Goal: Task Accomplishment & Management: Use online tool/utility

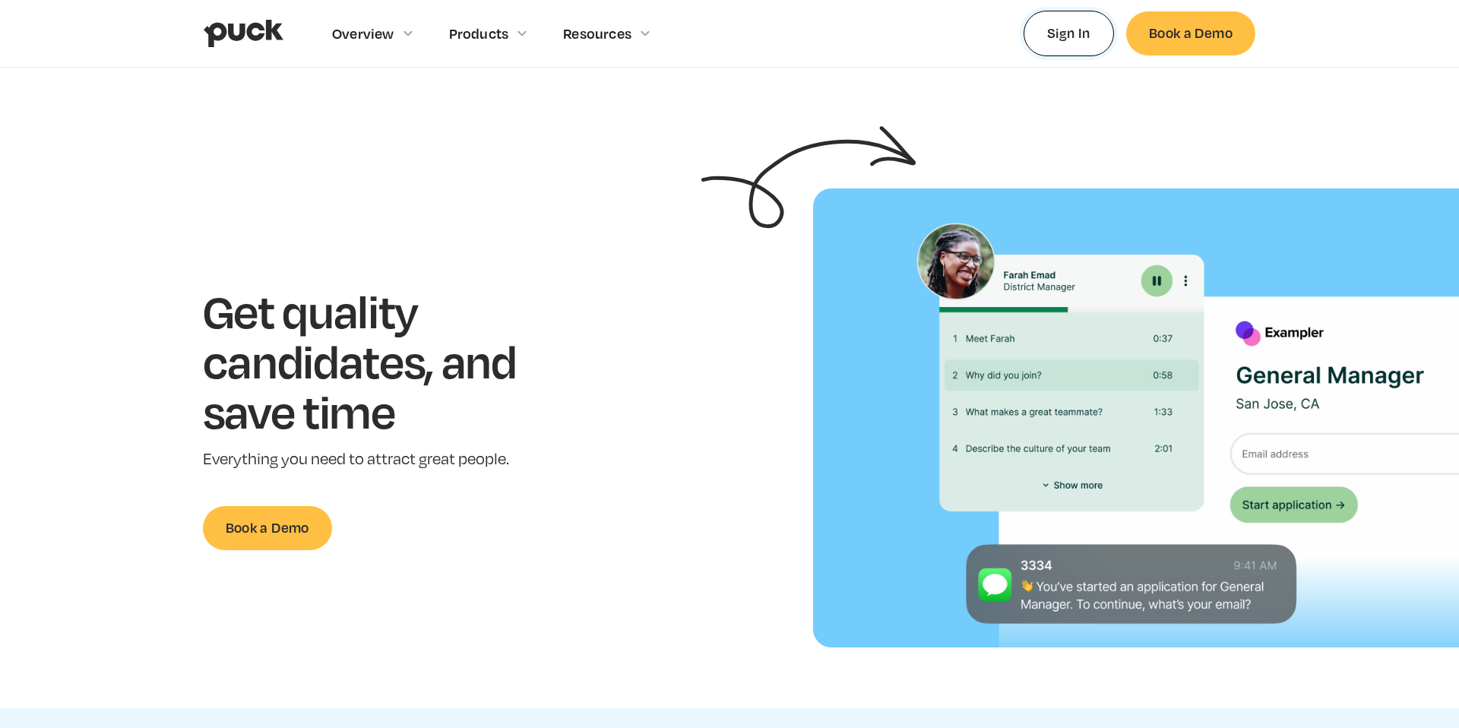
click at [1052, 32] on link "Sign In" at bounding box center [1068, 33] width 90 height 45
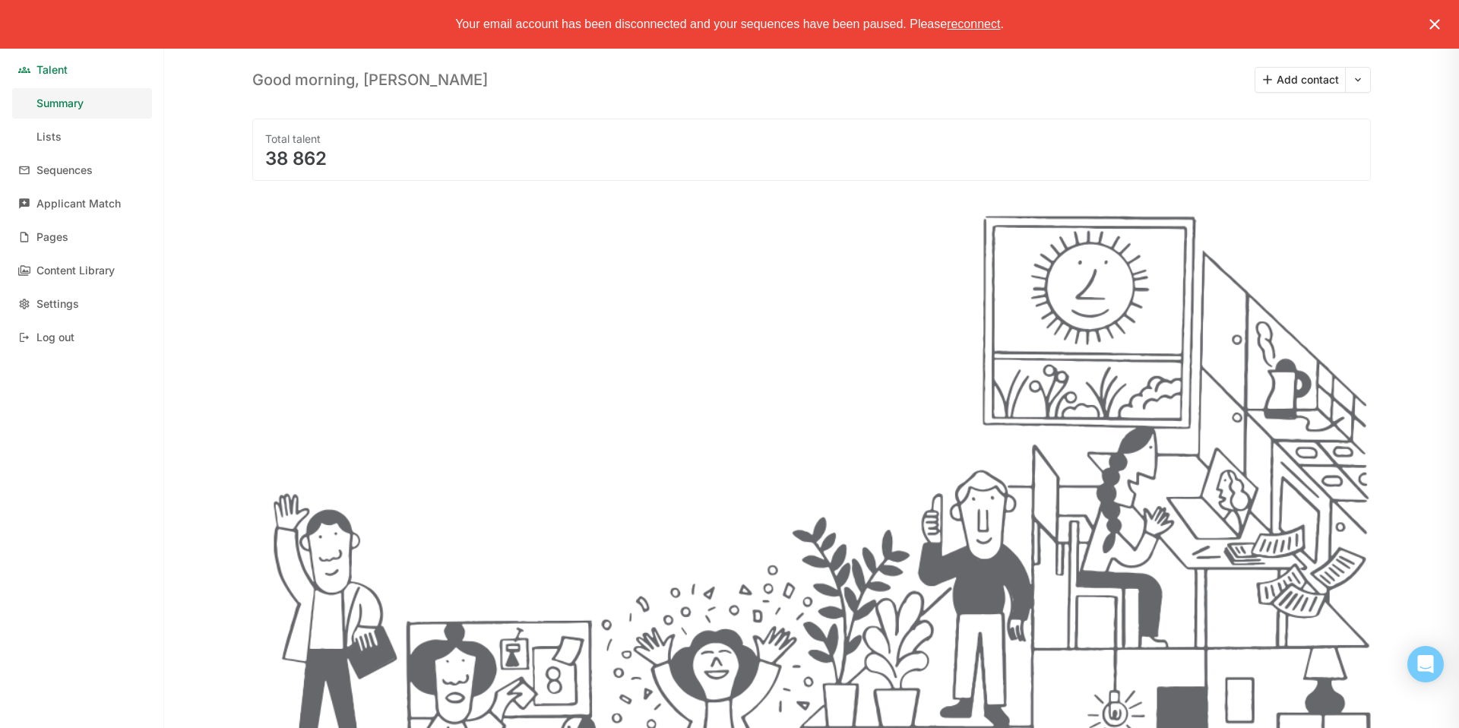
click at [1439, 20] on img at bounding box center [1434, 24] width 18 height 18
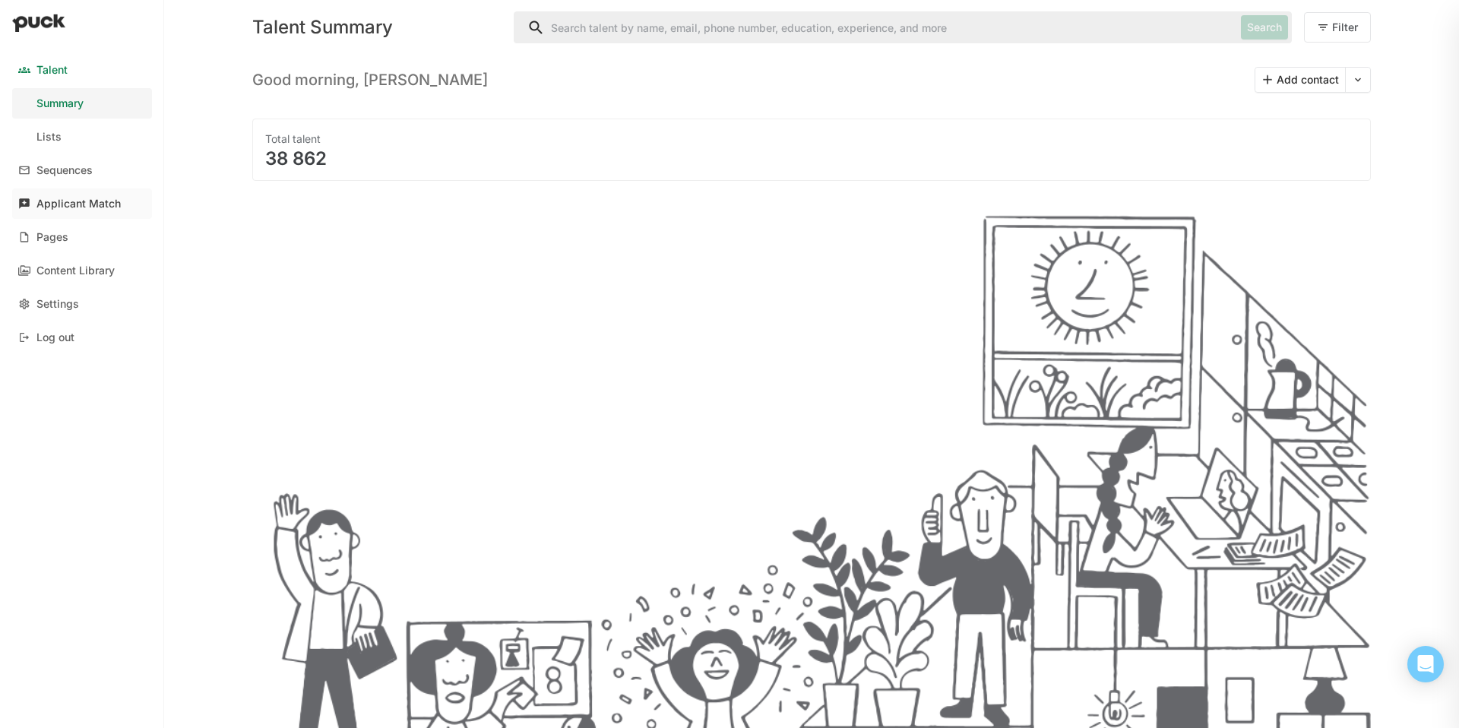
click at [76, 198] on div "Applicant Match" at bounding box center [78, 204] width 84 height 13
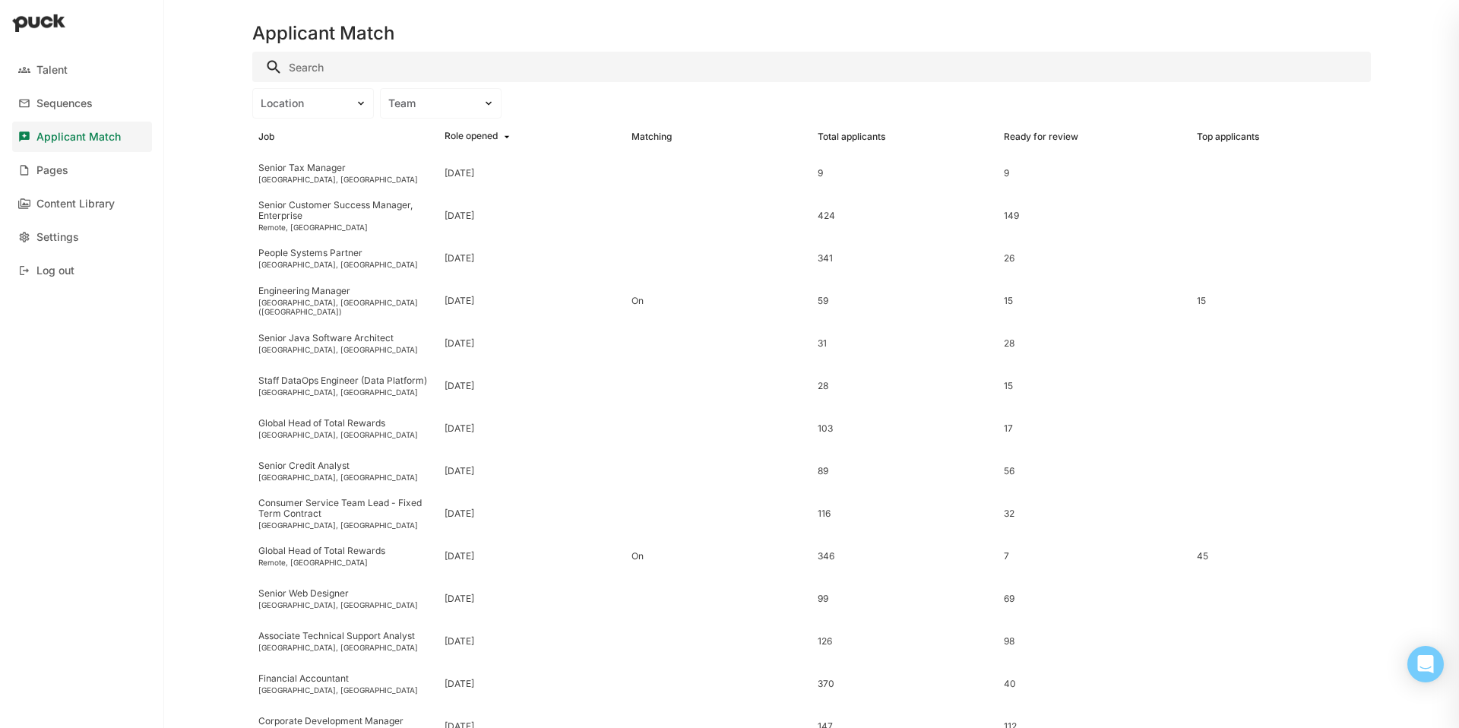
click at [344, 74] on input "Search" at bounding box center [811, 67] width 1118 height 30
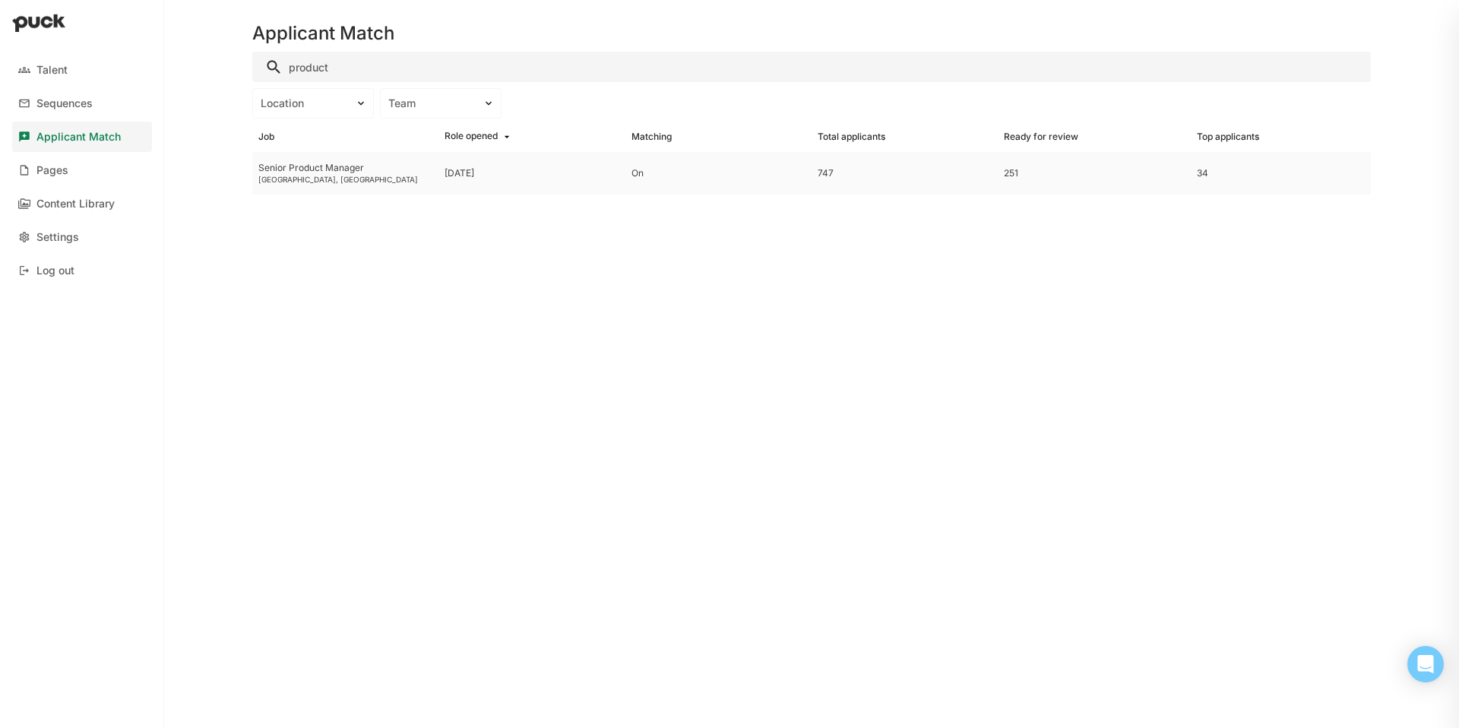
type input "product"
click at [295, 172] on div "Senior Product Manager" at bounding box center [345, 168] width 174 height 11
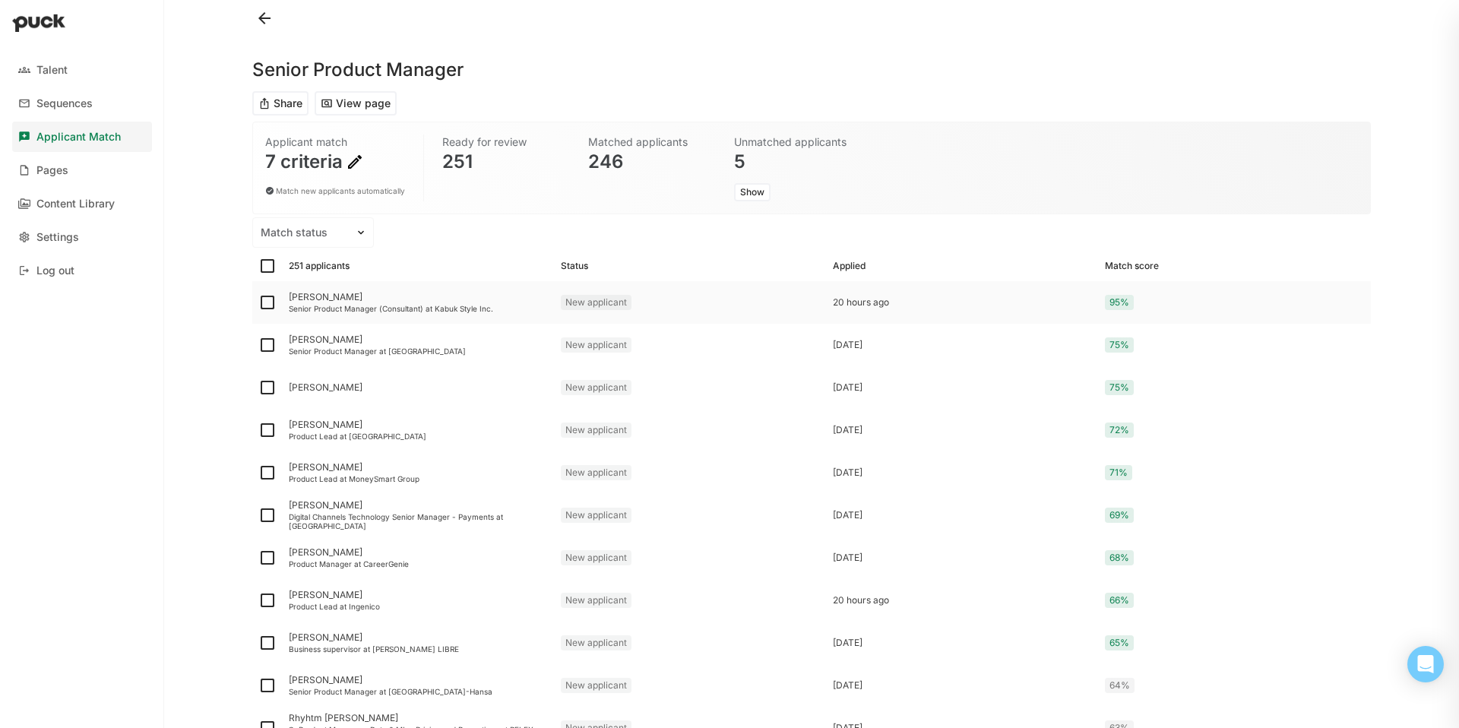
click at [306, 295] on div "[PERSON_NAME]" at bounding box center [419, 297] width 260 height 11
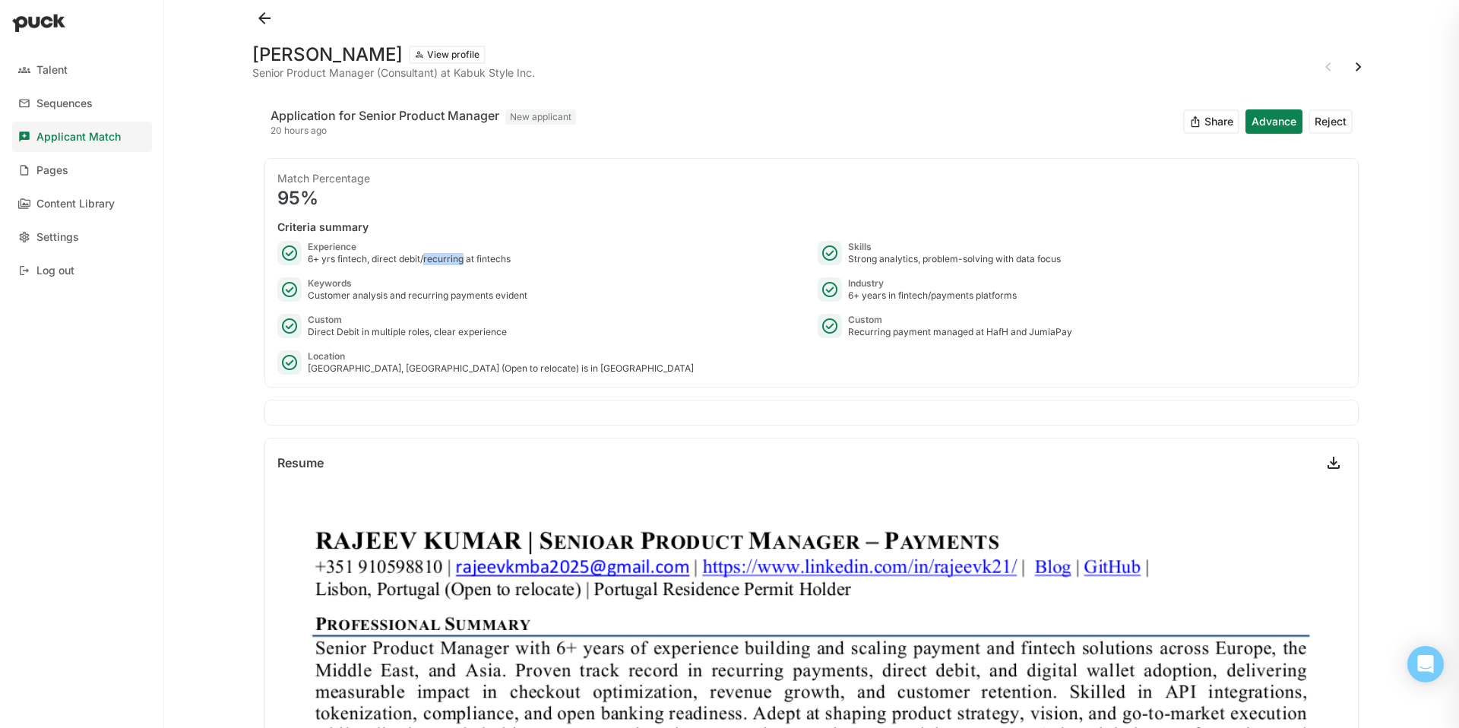
click at [1279, 124] on button "Advance" at bounding box center [1273, 121] width 57 height 24
click at [644, 346] on div "Experience 6+ yrs fintech, direct debit/recurring at fintechs Skills Strong ana…" at bounding box center [811, 308] width 1068 height 134
click at [1356, 69] on button at bounding box center [1358, 67] width 24 height 24
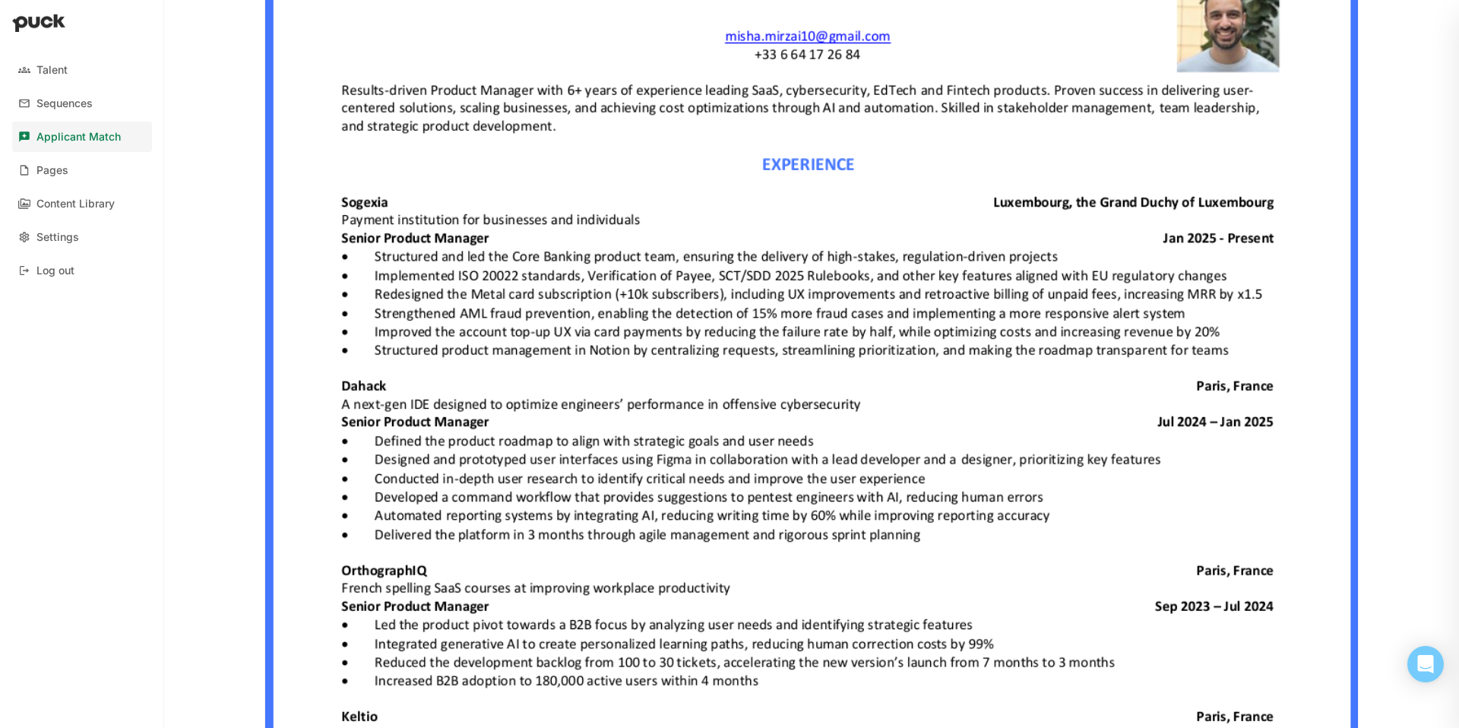
scroll to position [603, 0]
click at [685, 448] on img at bounding box center [811, 657] width 1093 height 1546
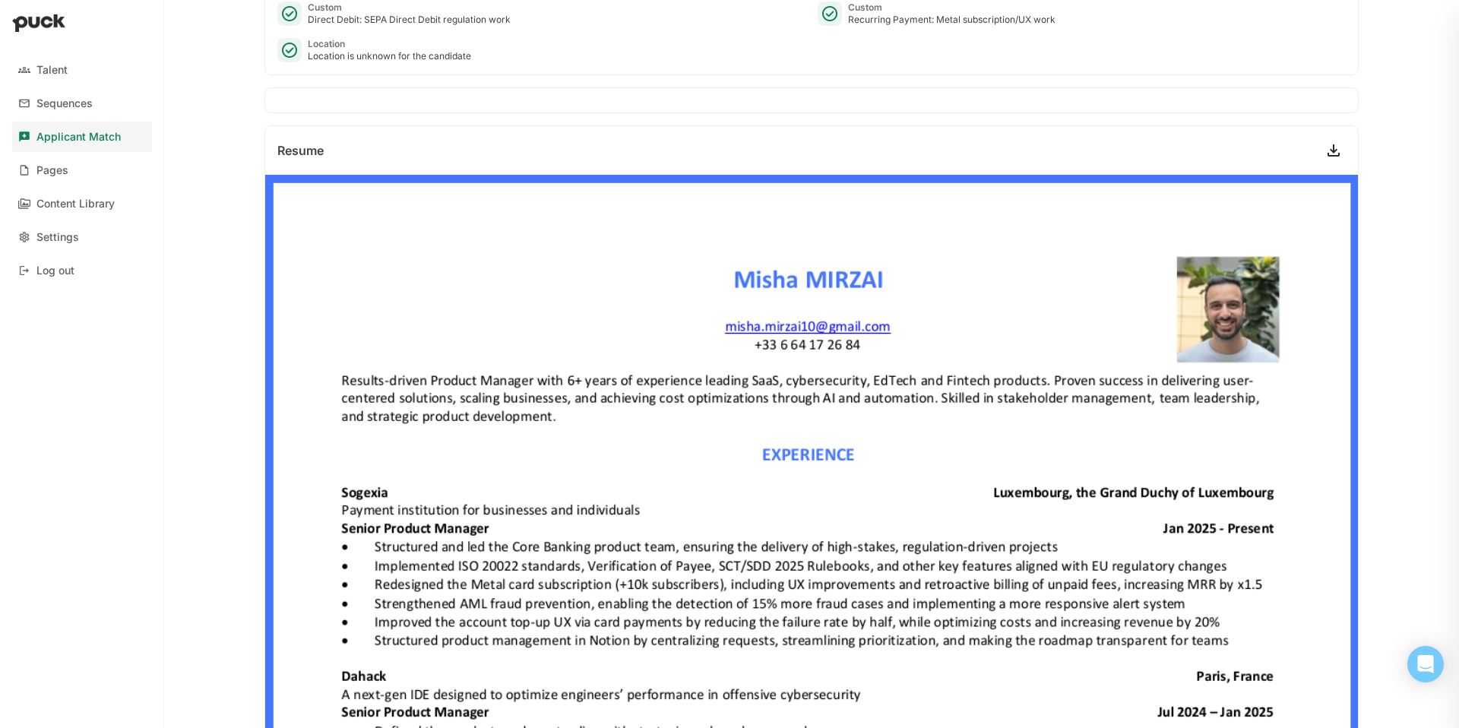
scroll to position [100, 0]
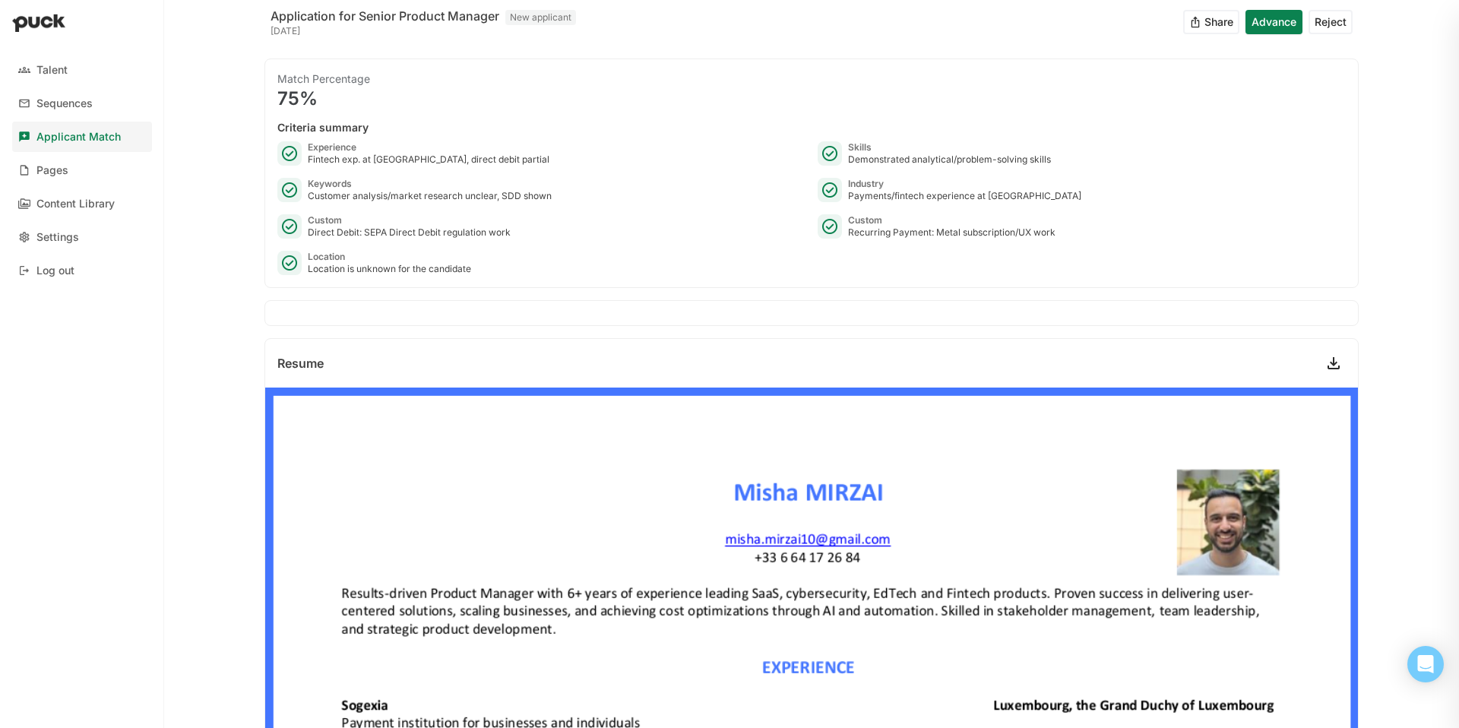
click at [1334, 356] on link at bounding box center [1333, 363] width 24 height 24
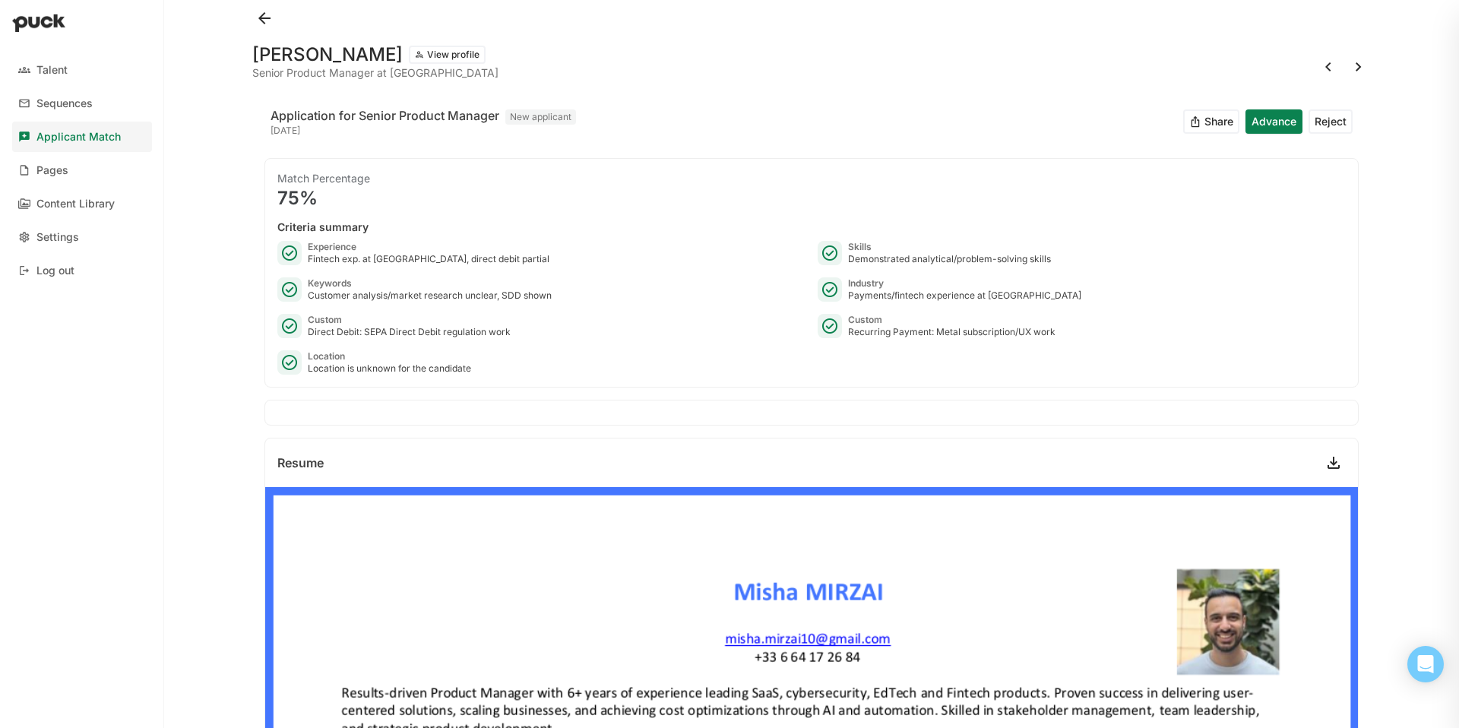
click at [1359, 70] on button at bounding box center [1358, 67] width 24 height 24
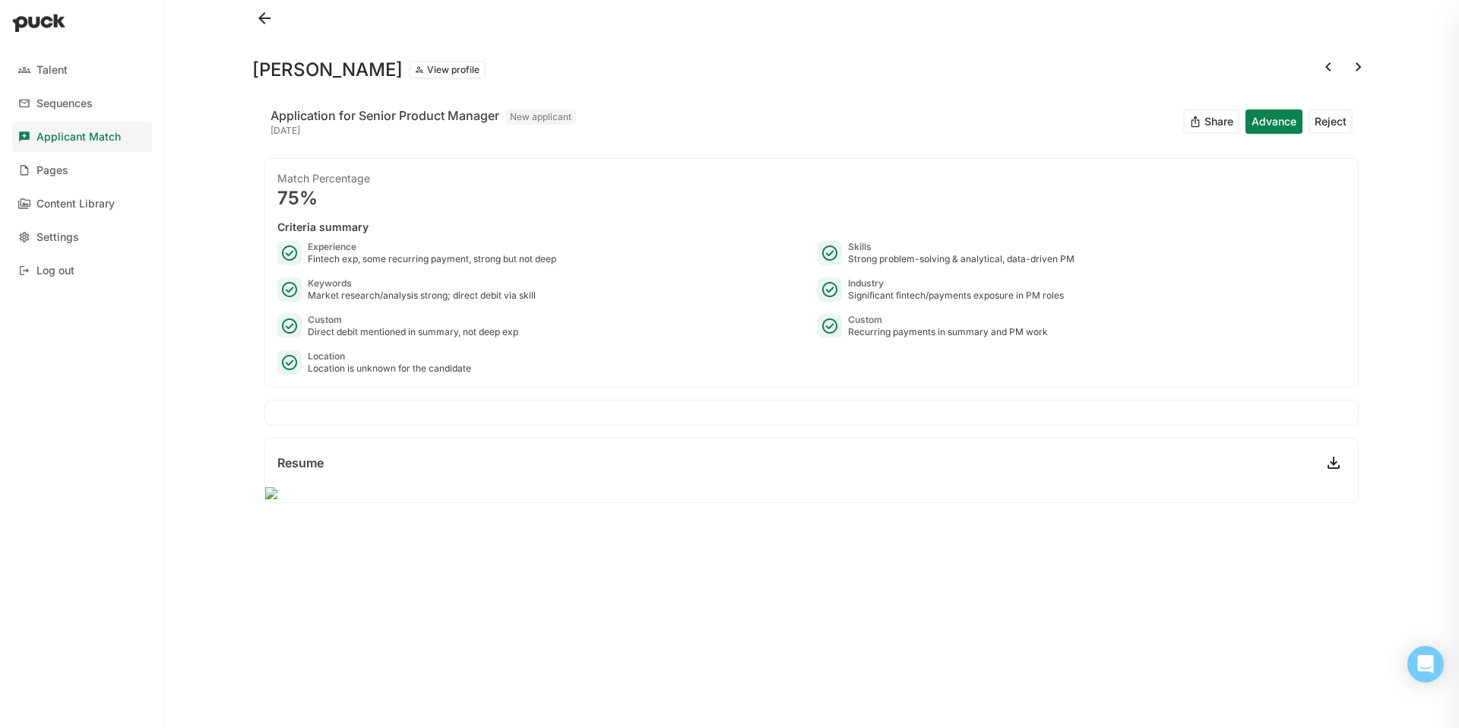
click at [1339, 461] on link at bounding box center [1333, 463] width 24 height 24
click at [1355, 68] on button at bounding box center [1358, 67] width 24 height 24
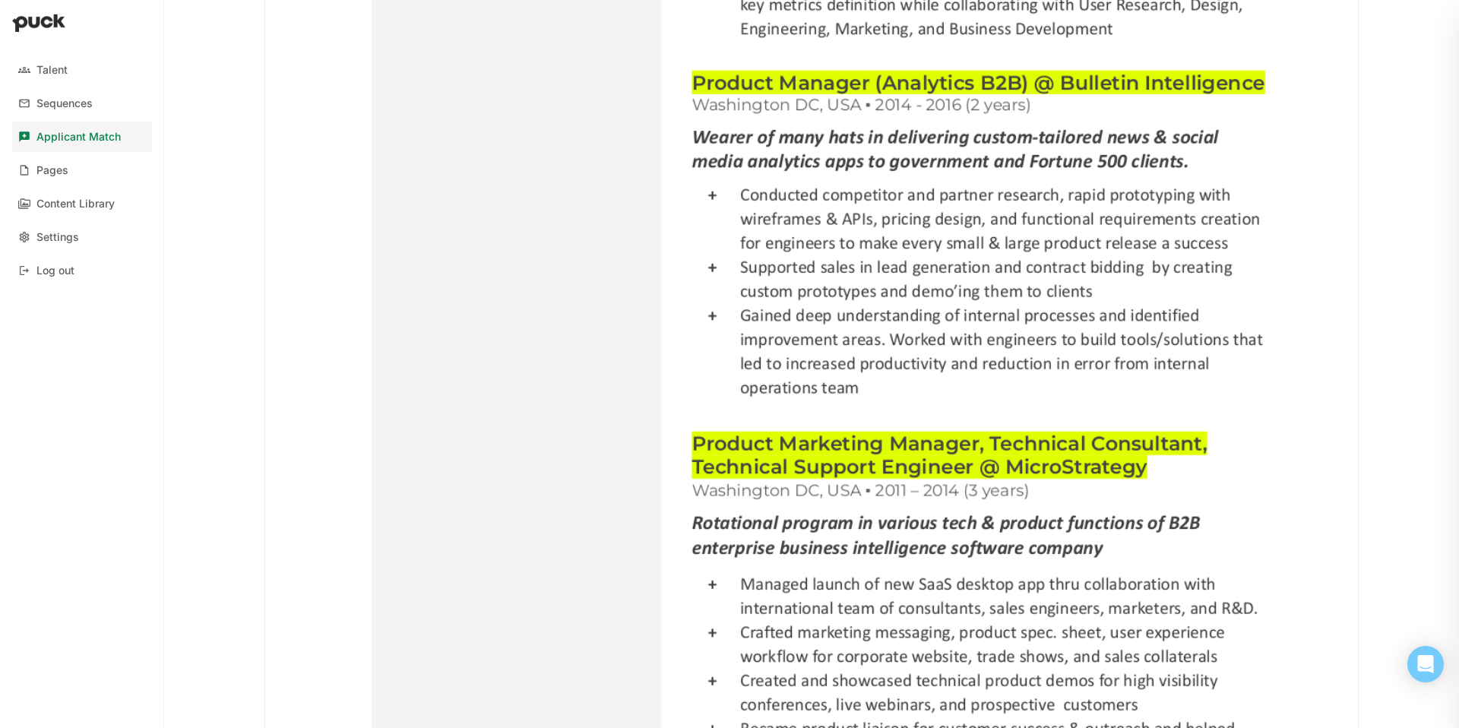
scroll to position [2383, 0]
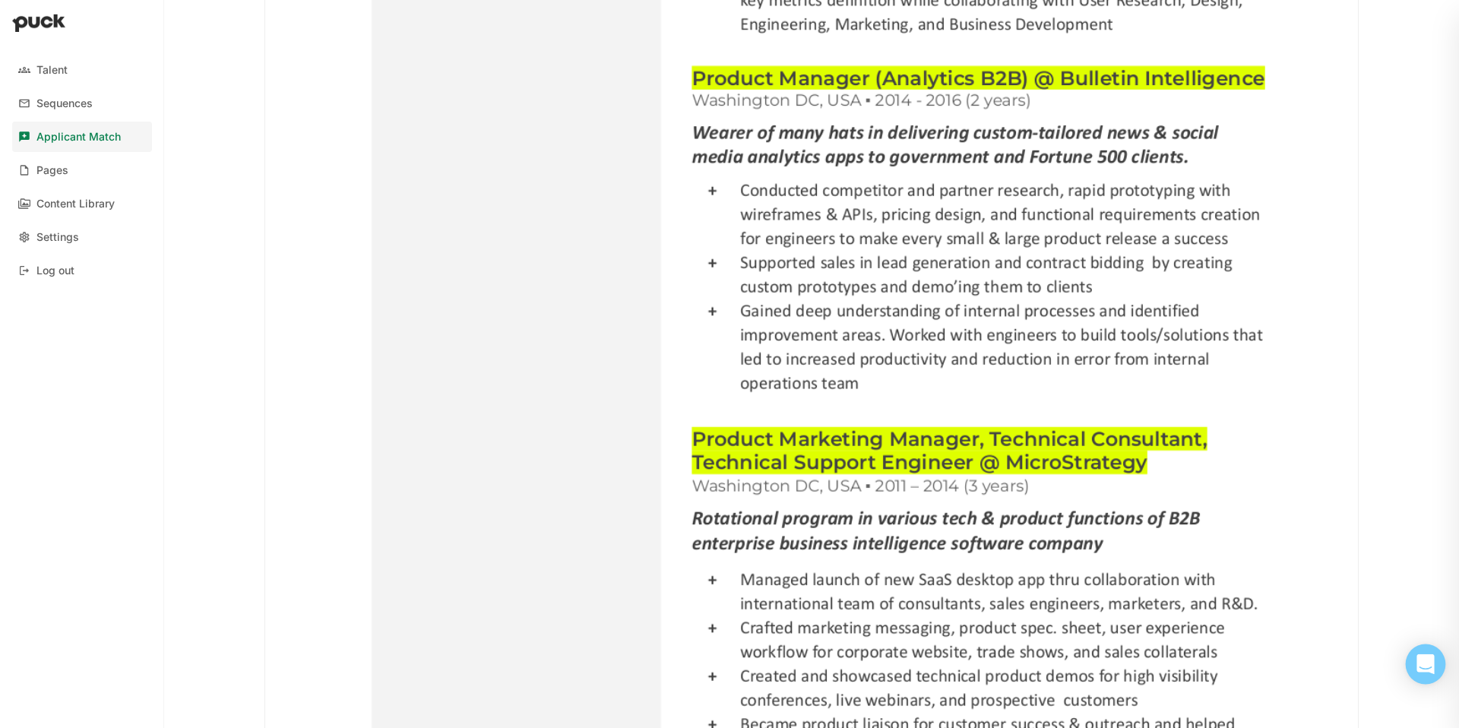
click at [1425, 666] on icon "Open Intercom Messenger" at bounding box center [1424, 664] width 17 height 20
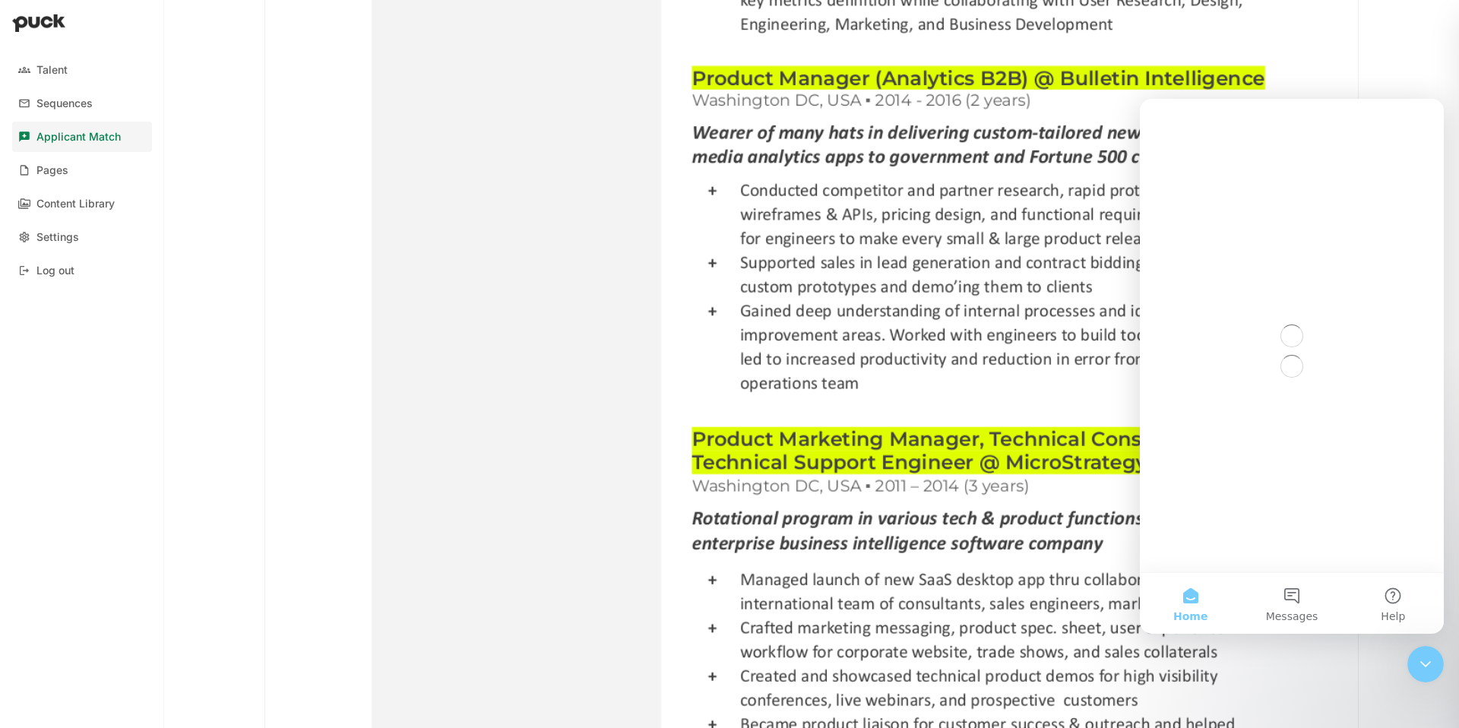
scroll to position [0, 0]
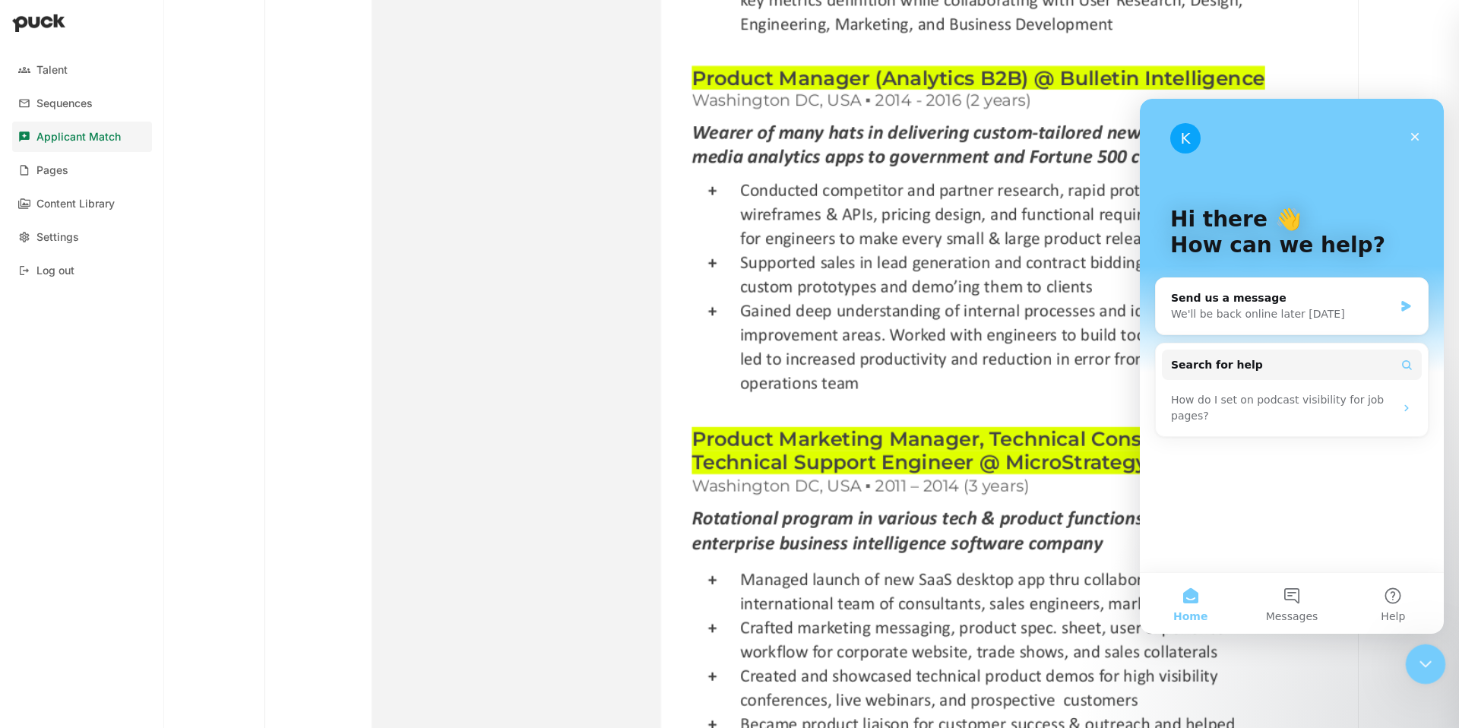
click at [1418, 657] on icon "Close Intercom Messenger" at bounding box center [1423, 662] width 18 height 18
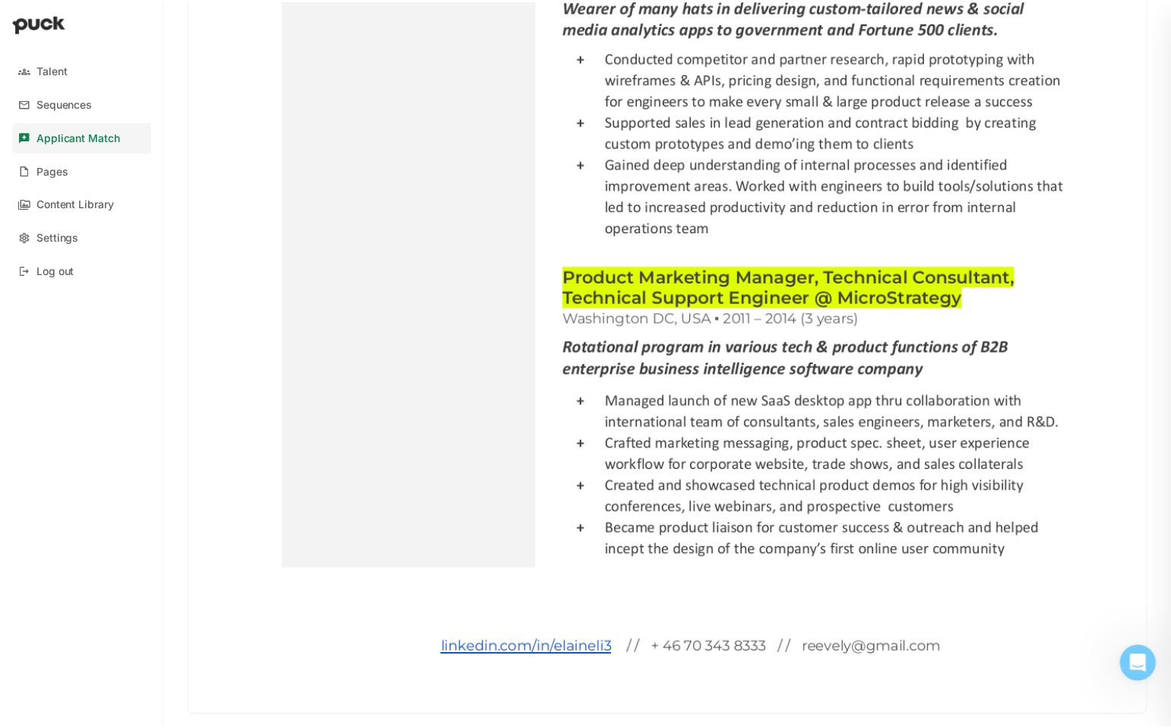
scroll to position [2251, 0]
